Goal: Check status: Check status

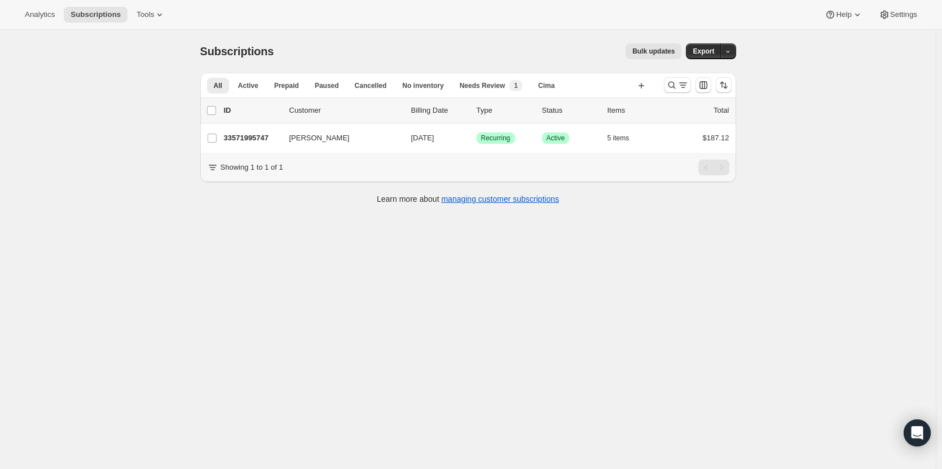
click at [674, 87] on icon "Search and filter results" at bounding box center [671, 85] width 11 height 11
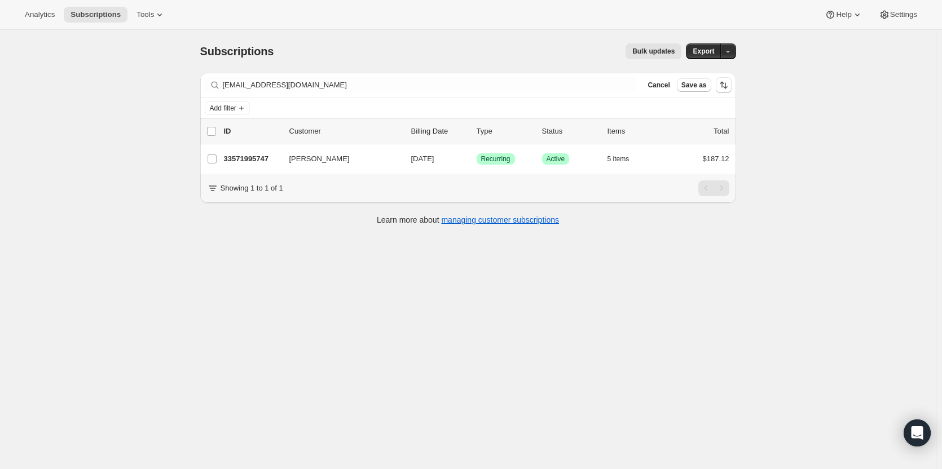
click at [669, 89] on span "Cancel" at bounding box center [658, 85] width 22 height 9
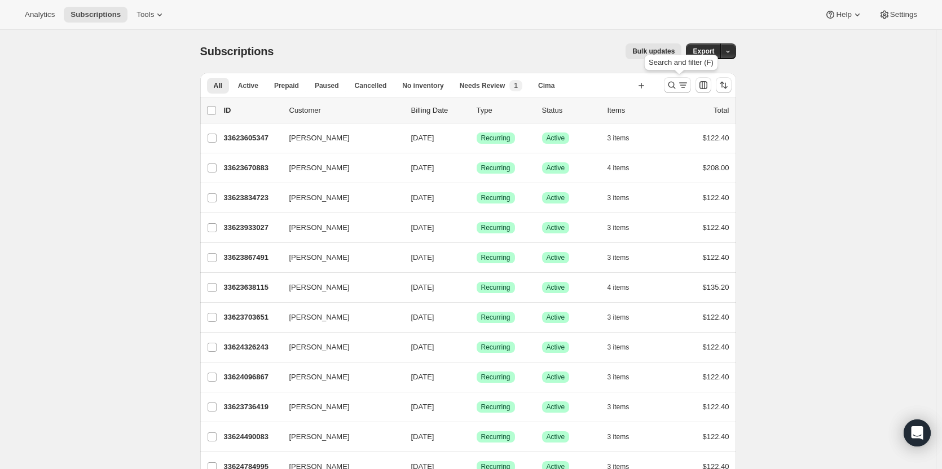
click at [676, 85] on icon "Search and filter results" at bounding box center [671, 85] width 11 height 11
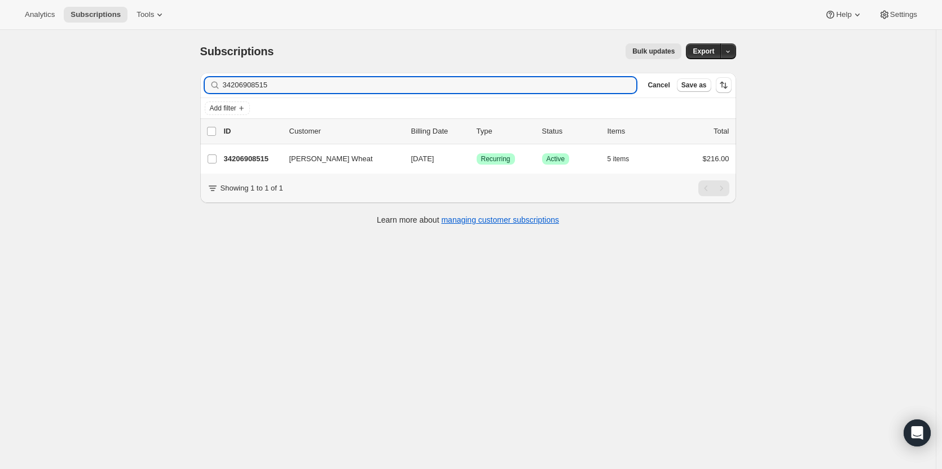
type input "34206908515"
click at [243, 169] on div "[PERSON_NAME] Wheat 34206908515 [PERSON_NAME] Wheat [DATE] Success Recurring Su…" at bounding box center [468, 158] width 536 height 29
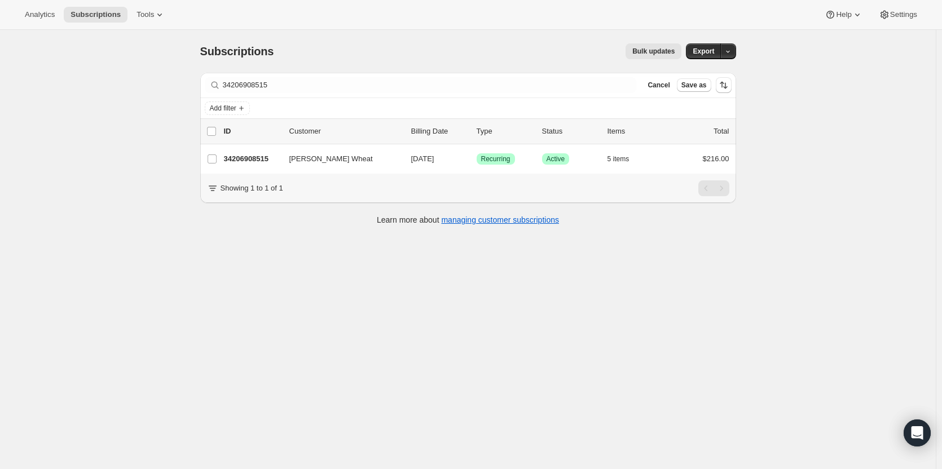
click at [262, 155] on p "34206908515" at bounding box center [252, 158] width 56 height 11
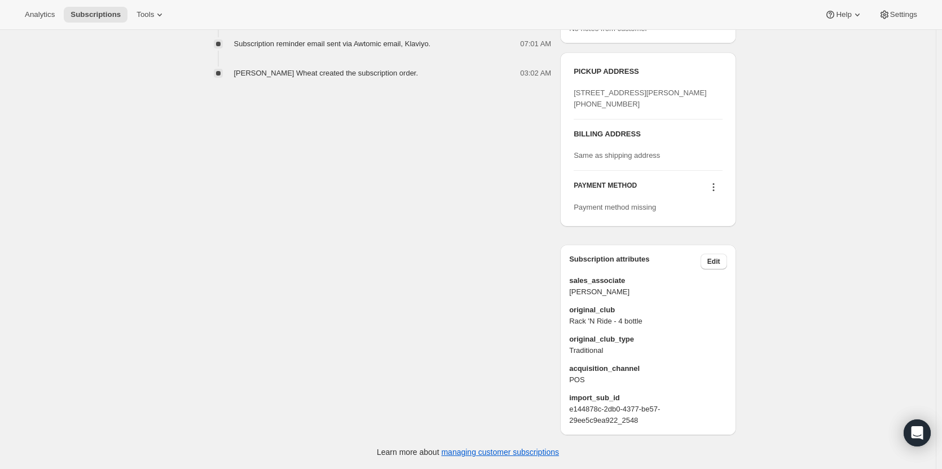
scroll to position [482, 0]
click at [718, 193] on icon at bounding box center [713, 187] width 11 height 11
click at [717, 193] on icon at bounding box center [713, 187] width 11 height 11
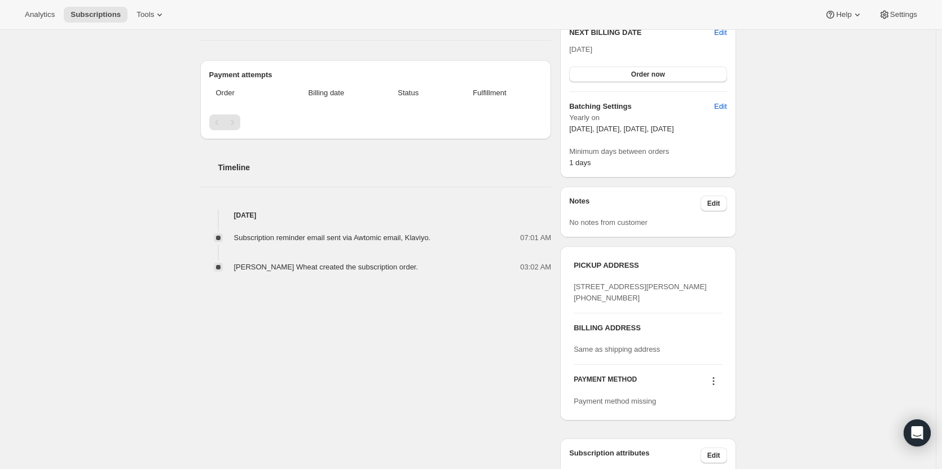
scroll to position [369, 0]
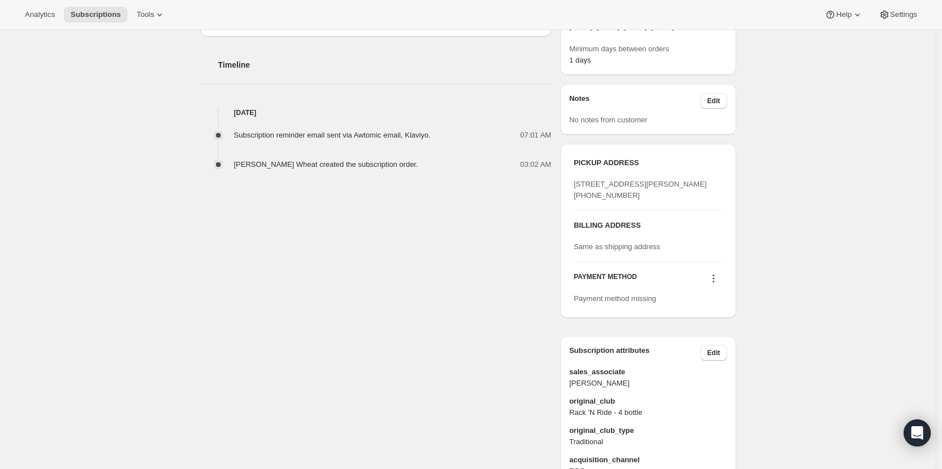
click at [714, 276] on icon at bounding box center [713, 276] width 2 height 2
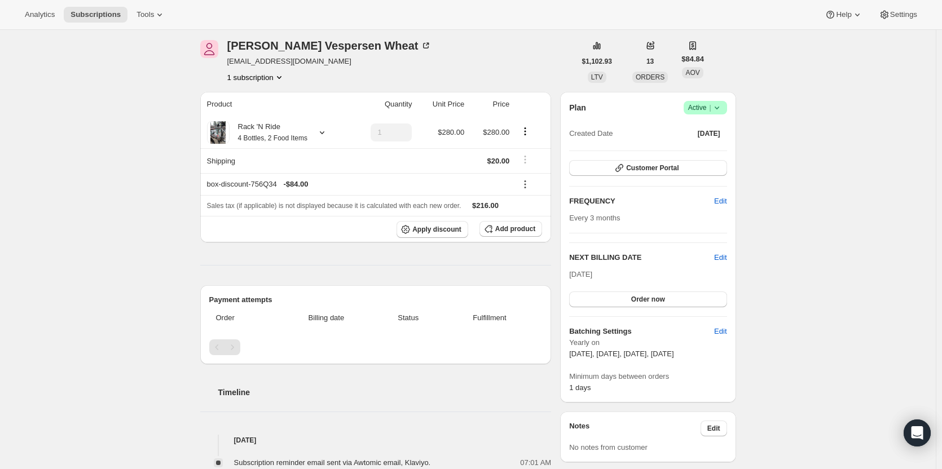
scroll to position [0, 0]
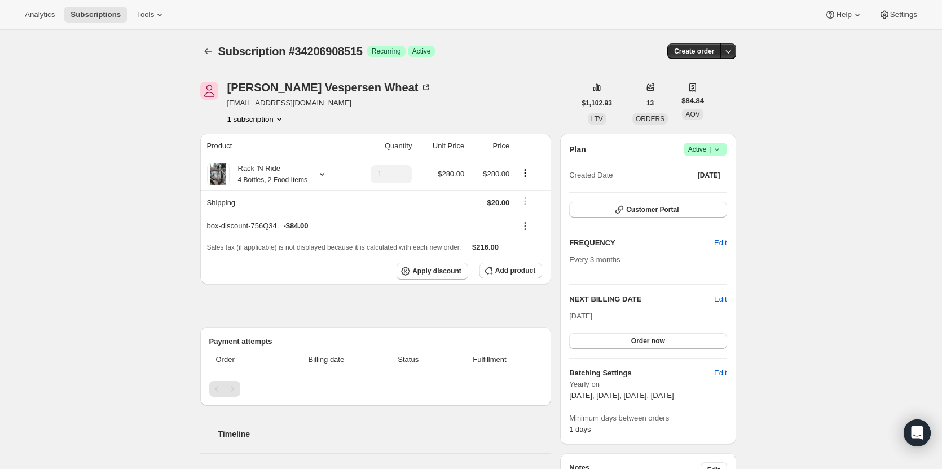
click at [667, 214] on span "Customer Portal" at bounding box center [652, 209] width 52 height 9
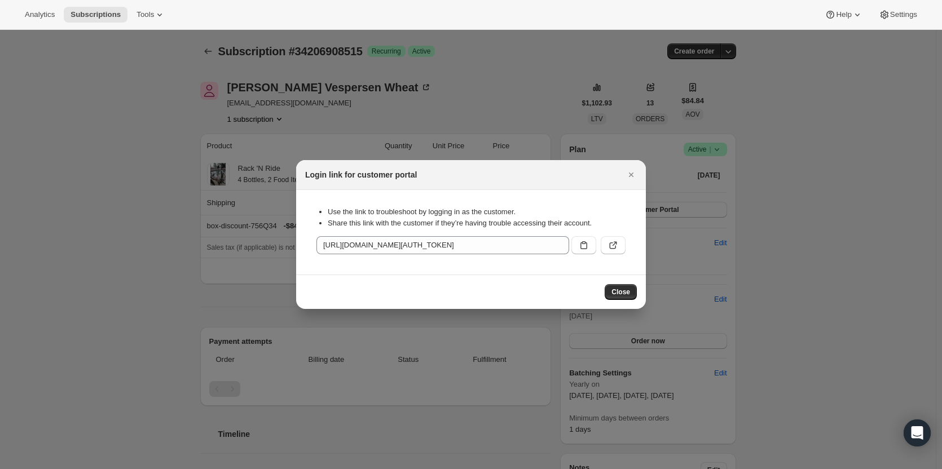
click at [614, 251] on button ":rcv:" at bounding box center [613, 245] width 25 height 18
click at [628, 173] on icon "Close" at bounding box center [630, 174] width 11 height 11
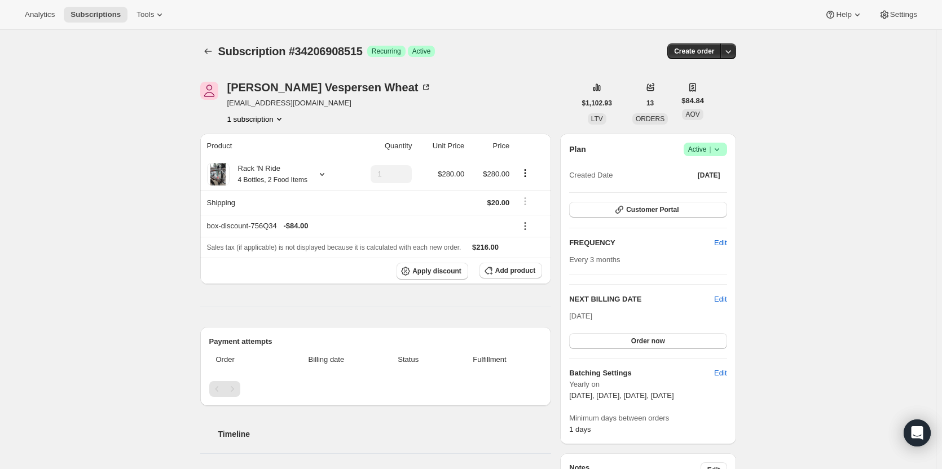
click at [245, 93] on div "[PERSON_NAME] Wheat" at bounding box center [329, 87] width 205 height 11
